Goal: Information Seeking & Learning: Learn about a topic

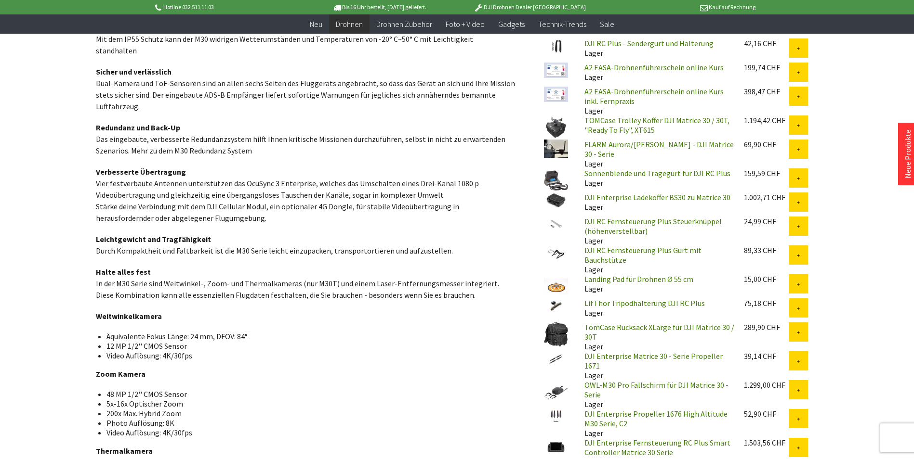
scroll to position [530, 0]
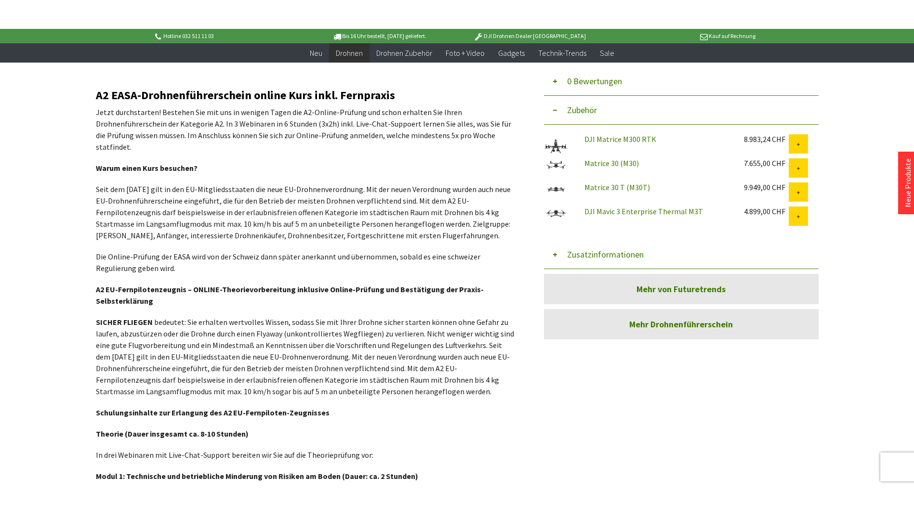
scroll to position [193, 0]
